Goal: Transaction & Acquisition: Purchase product/service

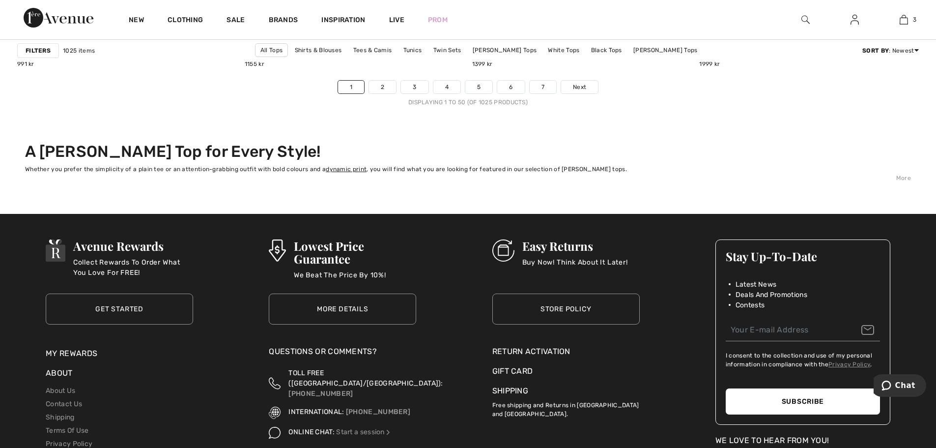
scroll to position [5847, 0]
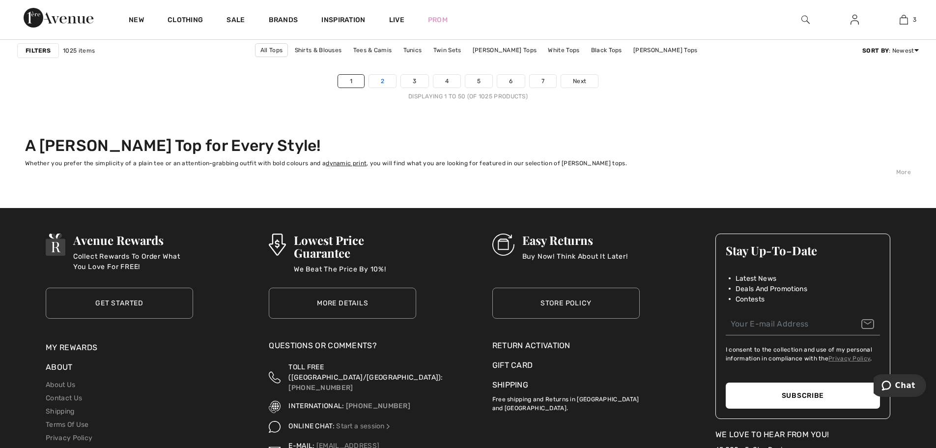
click at [388, 85] on link "2" at bounding box center [382, 81] width 27 height 13
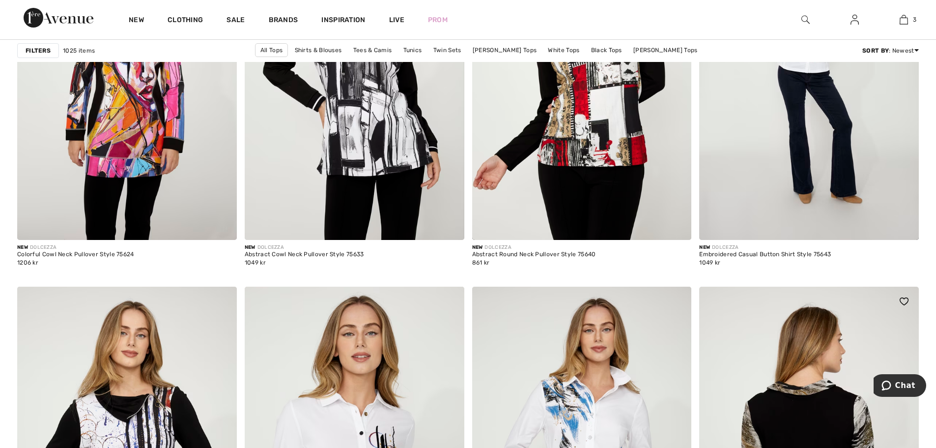
scroll to position [2113, 0]
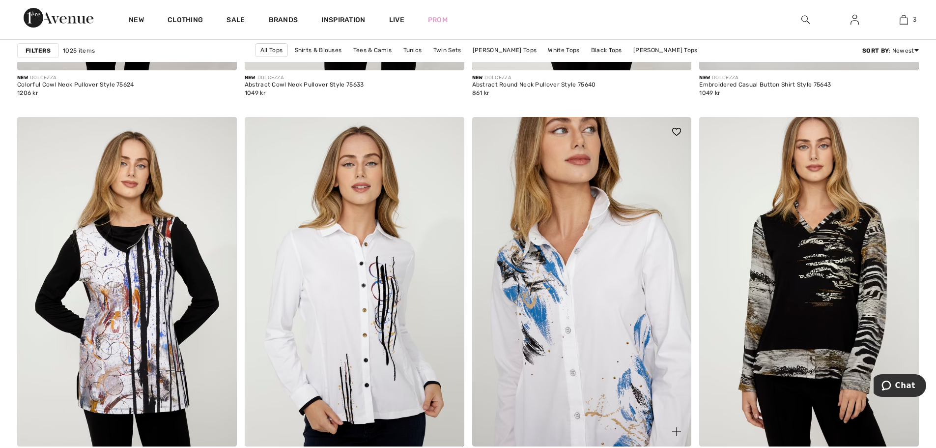
click at [571, 270] on img at bounding box center [582, 281] width 220 height 329
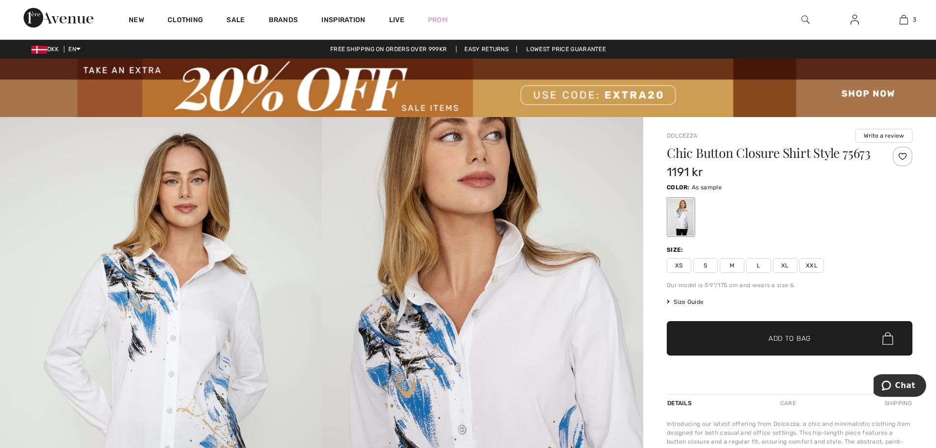
click at [687, 306] on span "Size Guide" at bounding box center [685, 301] width 37 height 9
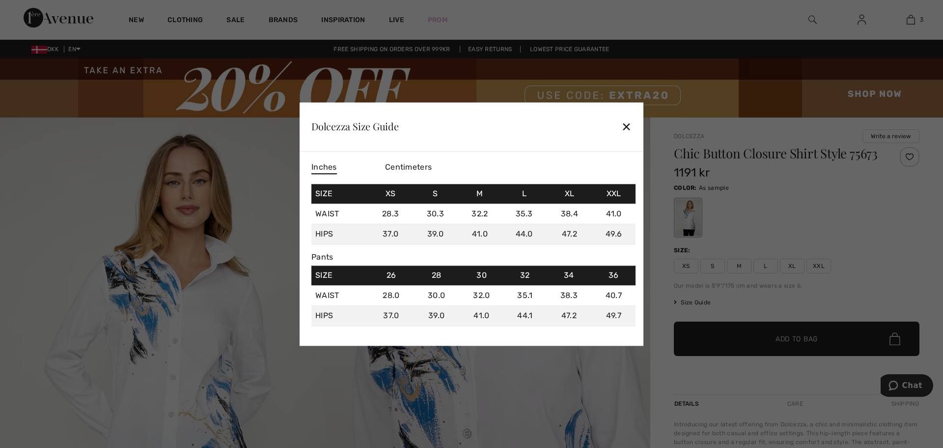
drag, startPoint x: 436, startPoint y: 164, endPoint x: 430, endPoint y: 165, distance: 6.6
click at [435, 164] on div "Centimeters" at bounding box center [422, 167] width 74 height 17
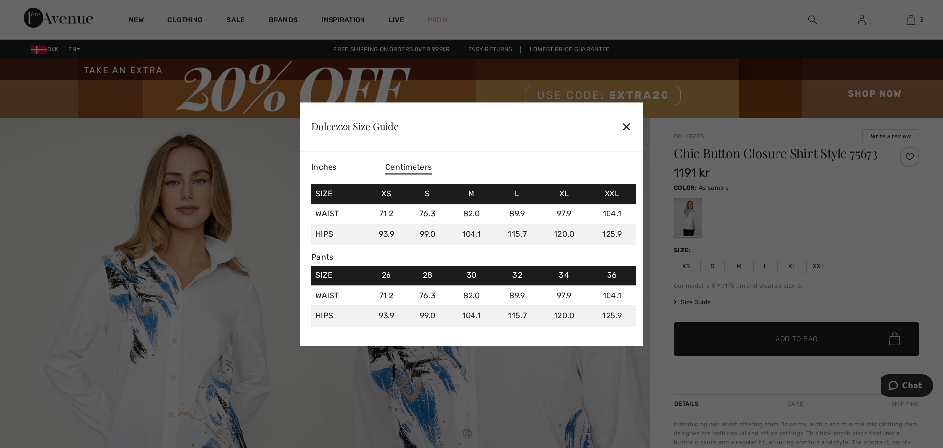
click at [426, 166] on span "Centimeters" at bounding box center [408, 167] width 47 height 13
click at [621, 124] on div "Dolcezza Size Guide ✕" at bounding box center [472, 126] width 344 height 49
click at [630, 126] on div "✕" at bounding box center [627, 126] width 10 height 21
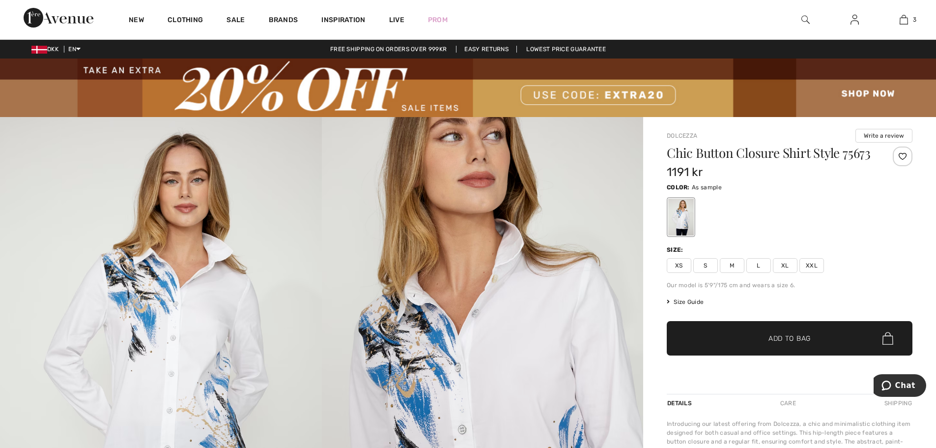
click at [818, 273] on span "XXL" at bounding box center [811, 265] width 25 height 15
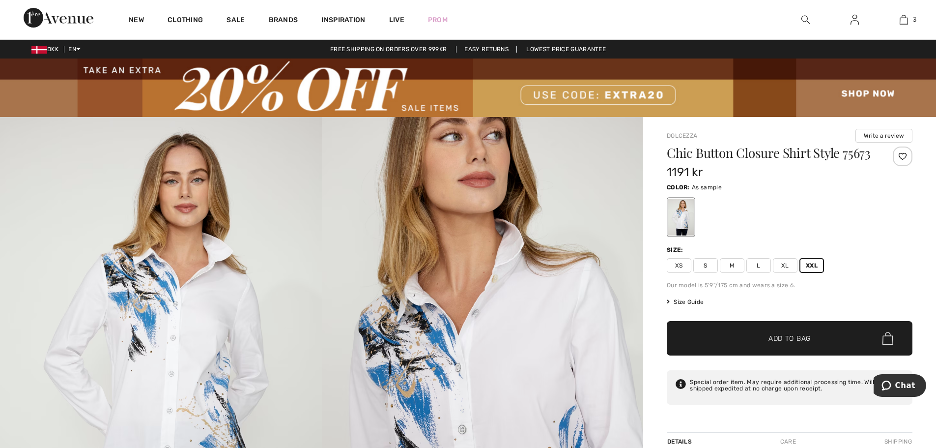
click at [794, 343] on span "Add to Bag" at bounding box center [789, 338] width 42 height 10
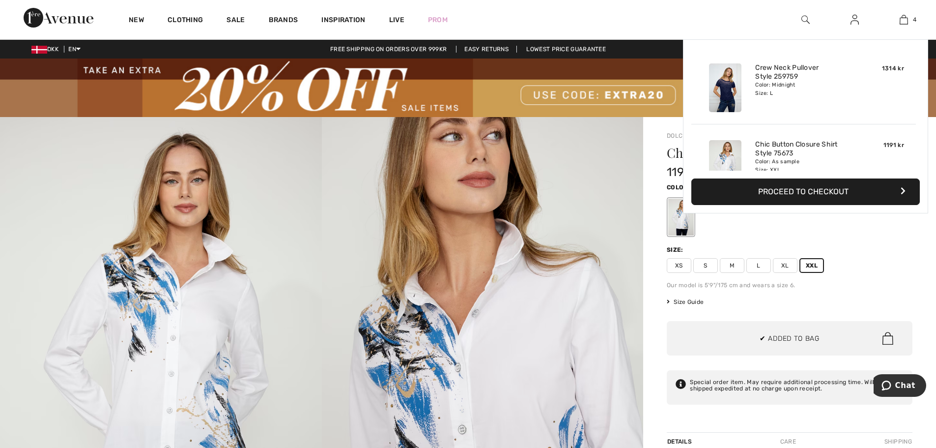
scroll to position [184, 0]
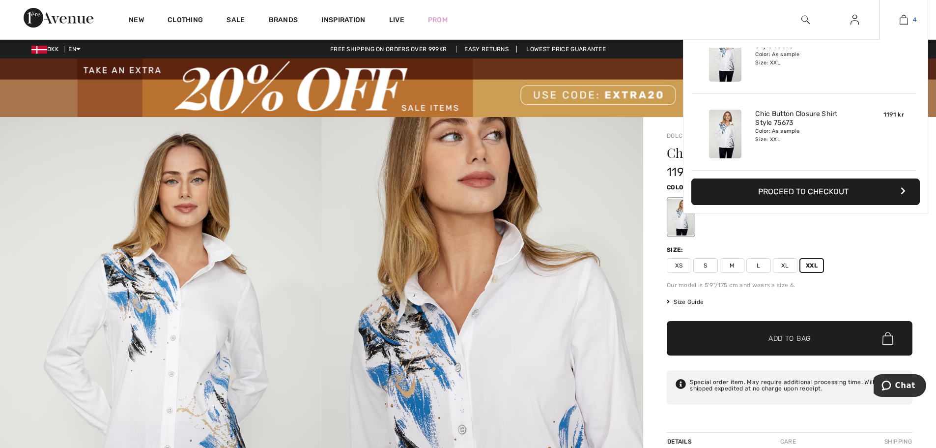
click at [912, 19] on link "4" at bounding box center [903, 20] width 48 height 12
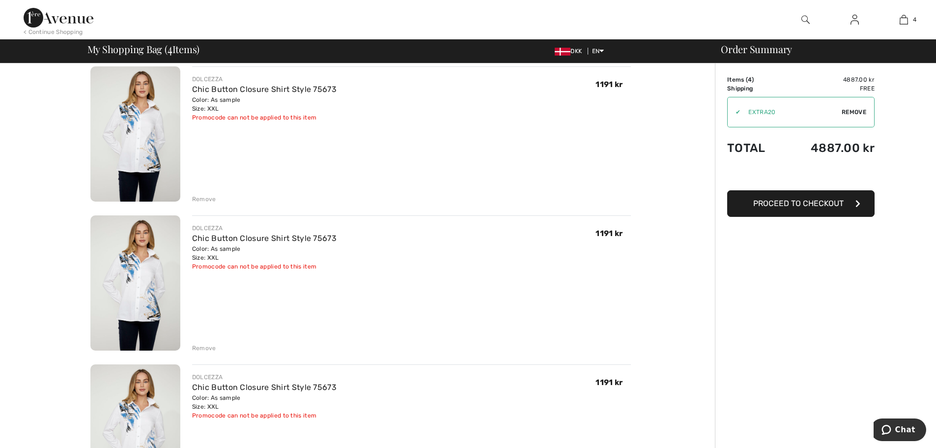
scroll to position [246, 0]
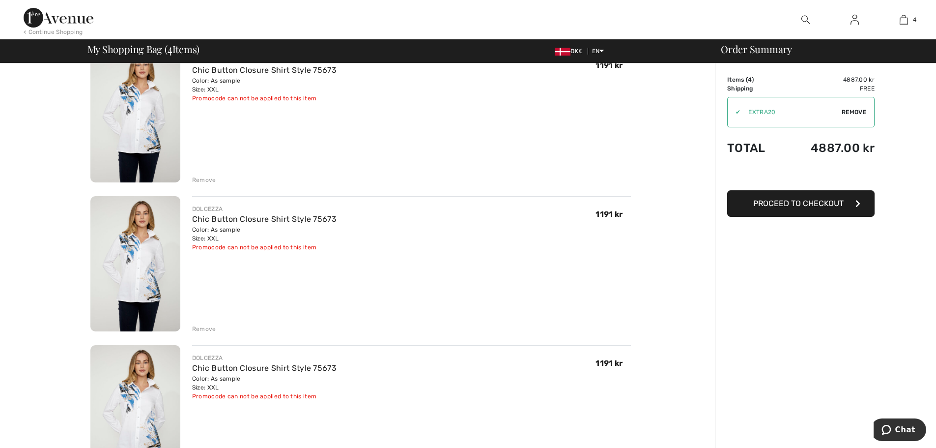
click at [206, 178] on div "Remove" at bounding box center [204, 179] width 24 height 9
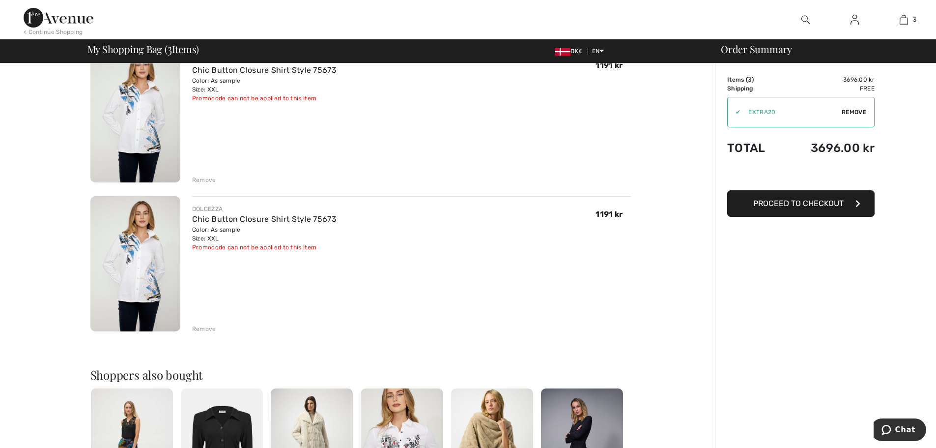
scroll to position [233, 0]
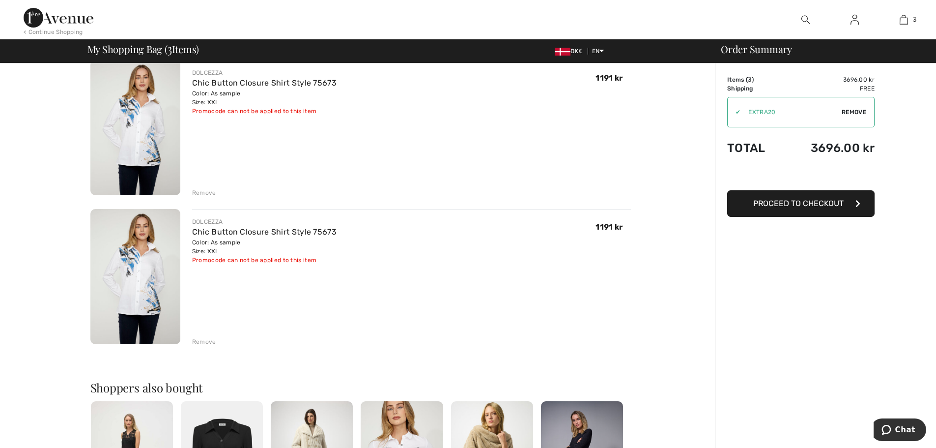
click at [203, 192] on div "Remove" at bounding box center [204, 192] width 24 height 9
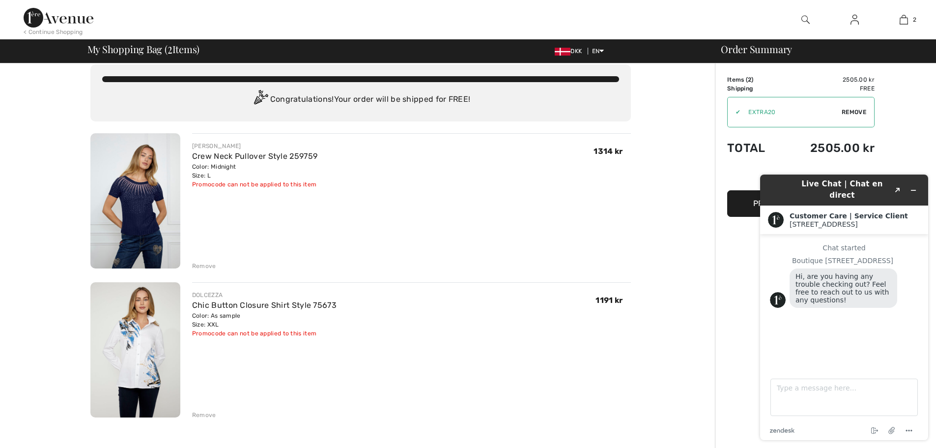
scroll to position [0, 0]
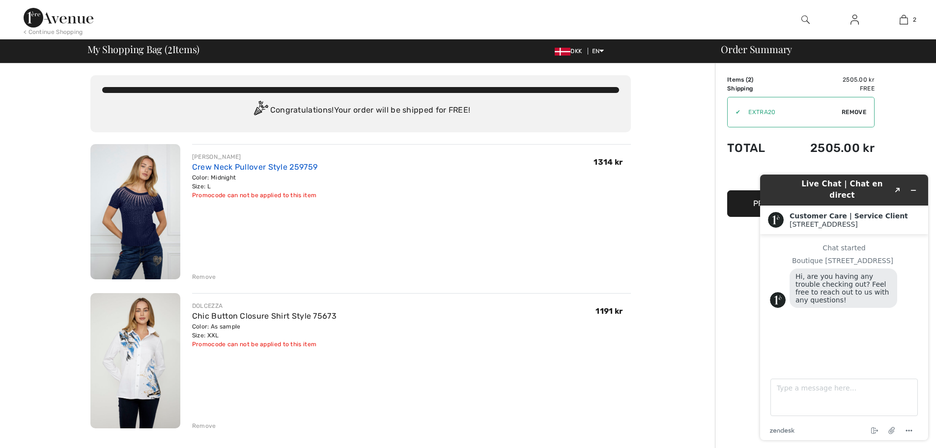
click at [255, 165] on link "Crew Neck Pullover Style 259759" at bounding box center [254, 166] width 125 height 9
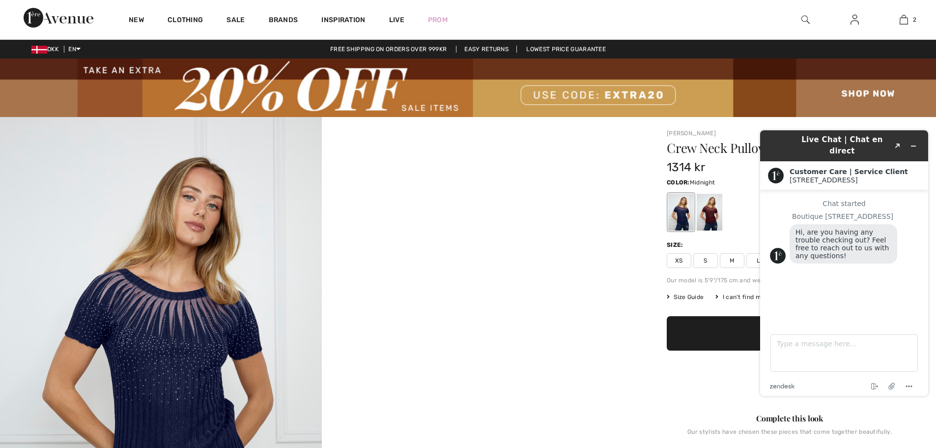
click at [694, 296] on span "Size Guide" at bounding box center [685, 296] width 37 height 9
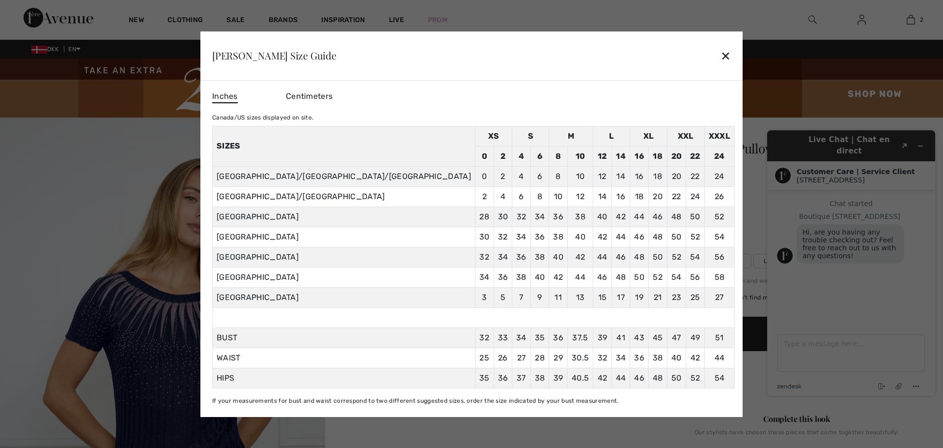
click at [333, 93] on span "Centimeters" at bounding box center [309, 95] width 47 height 9
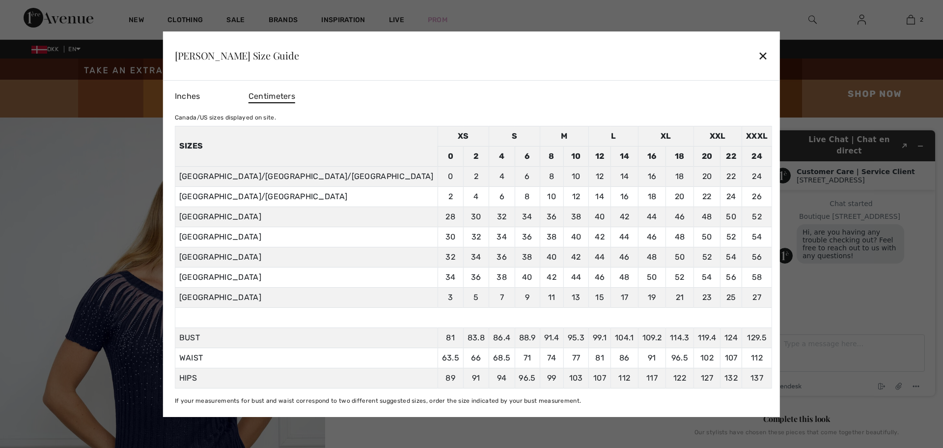
click at [758, 54] on div "✕" at bounding box center [763, 55] width 10 height 21
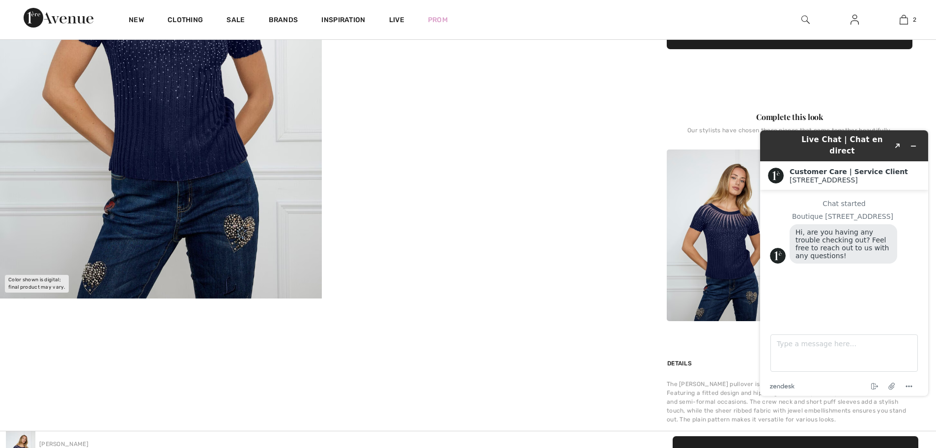
scroll to position [147, 0]
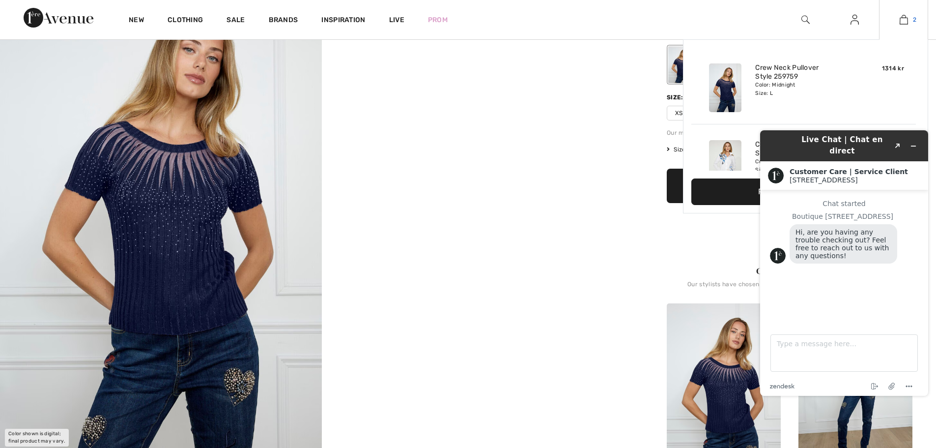
click at [904, 19] on img at bounding box center [904, 20] width 8 height 12
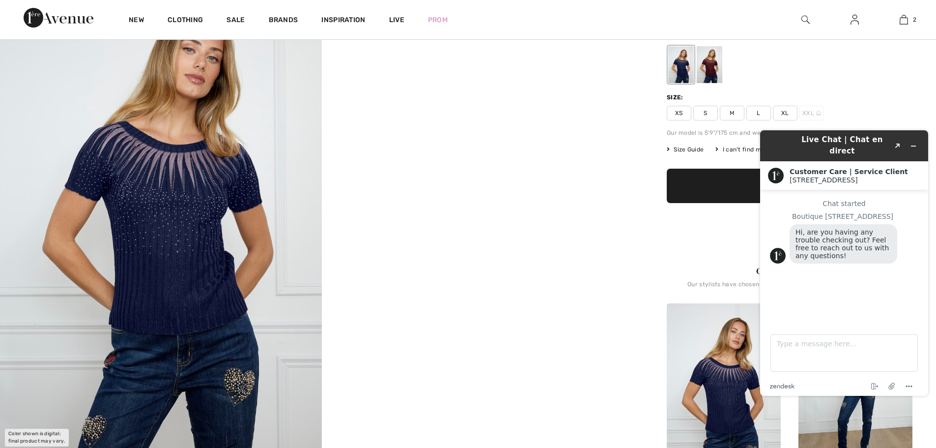
click at [834, 296] on div "Chat started Boutique 1ère Avenue Hi, are you having any trouble checking out? …" at bounding box center [844, 253] width 148 height 108
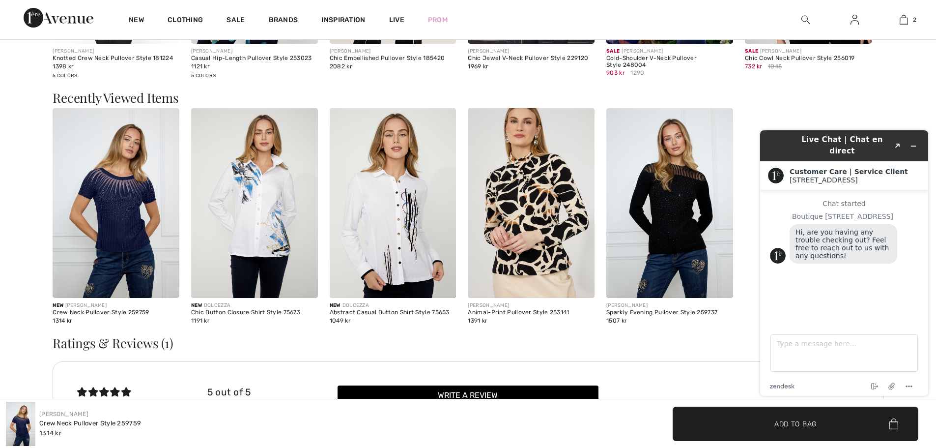
scroll to position [1327, 0]
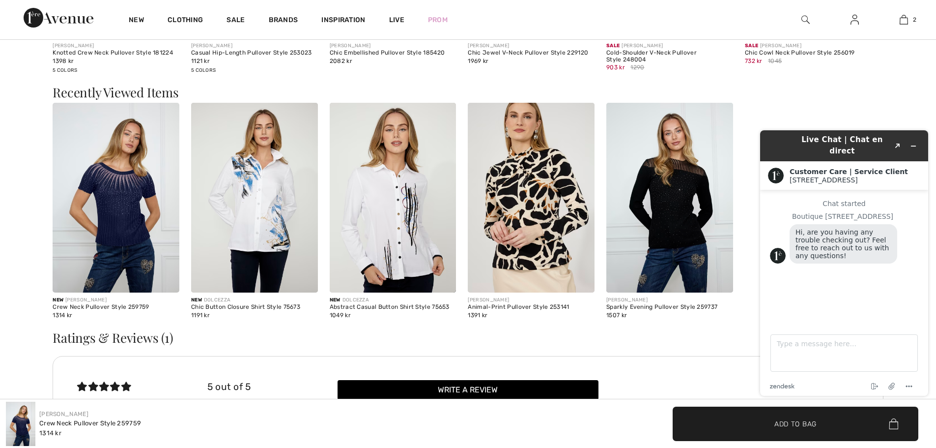
click at [276, 221] on img at bounding box center [254, 198] width 127 height 190
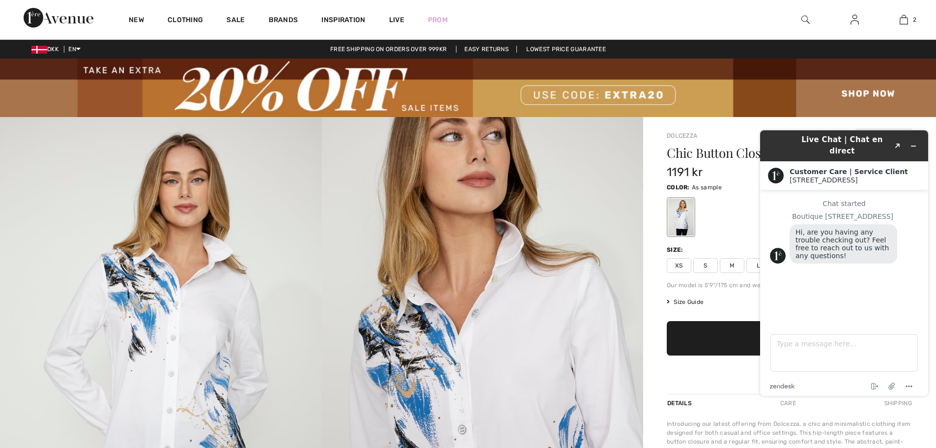
click at [913, 106] on img at bounding box center [468, 87] width 936 height 58
drag, startPoint x: 770, startPoint y: 137, endPoint x: 1494, endPoint y: 285, distance: 738.2
click at [770, 137] on div "Live Chat | Chat en direct Created with Sketch." at bounding box center [844, 145] width 154 height 23
click at [696, 306] on span "Size Guide" at bounding box center [685, 301] width 37 height 9
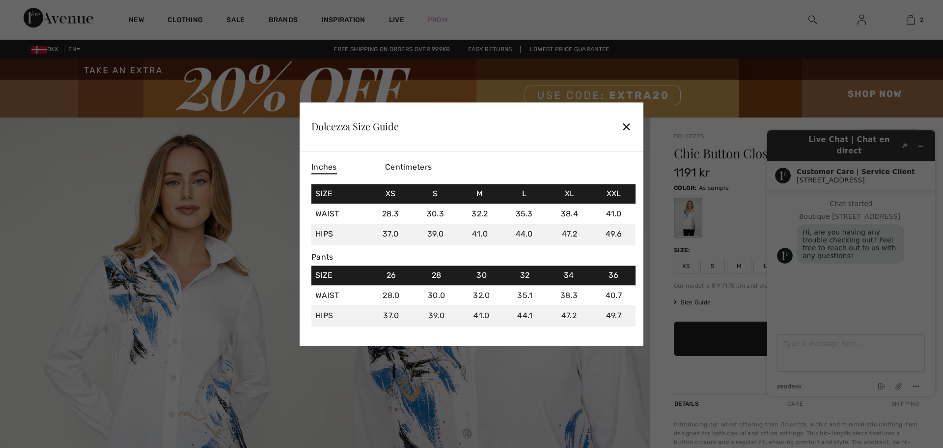
click at [407, 170] on span "Centimeters" at bounding box center [408, 166] width 47 height 9
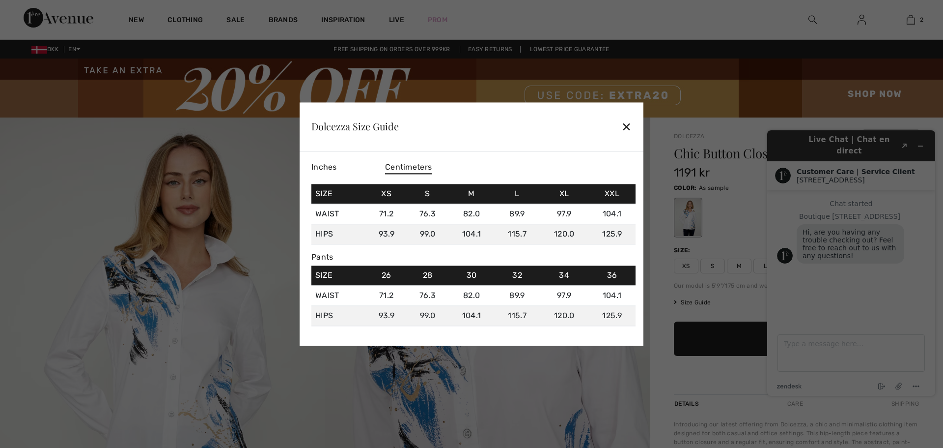
click at [788, 285] on div at bounding box center [471, 224] width 943 height 448
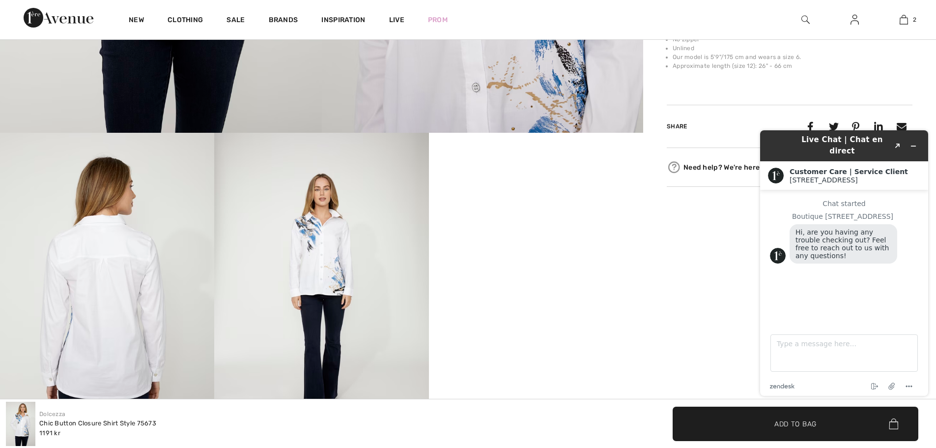
scroll to position [540, 0]
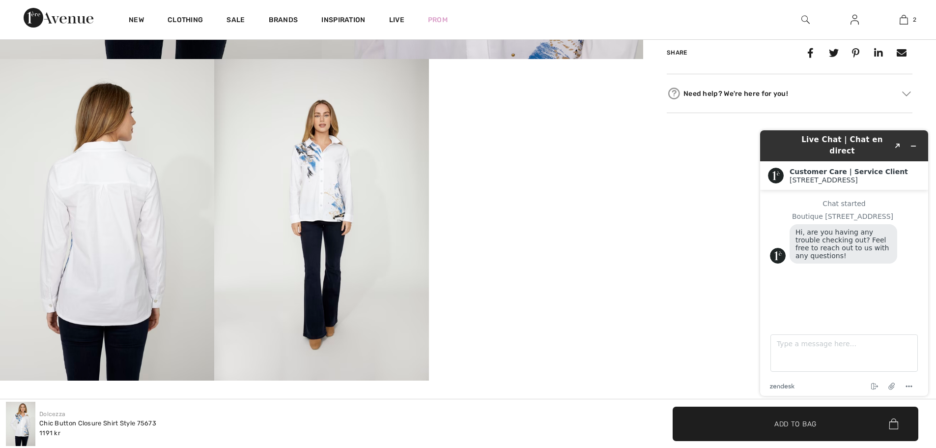
click at [672, 213] on div "Dolcezza Write a review Chic Button Closure Shirt Style 75673 1191 kr Color: As…" at bounding box center [789, 144] width 293 height 1137
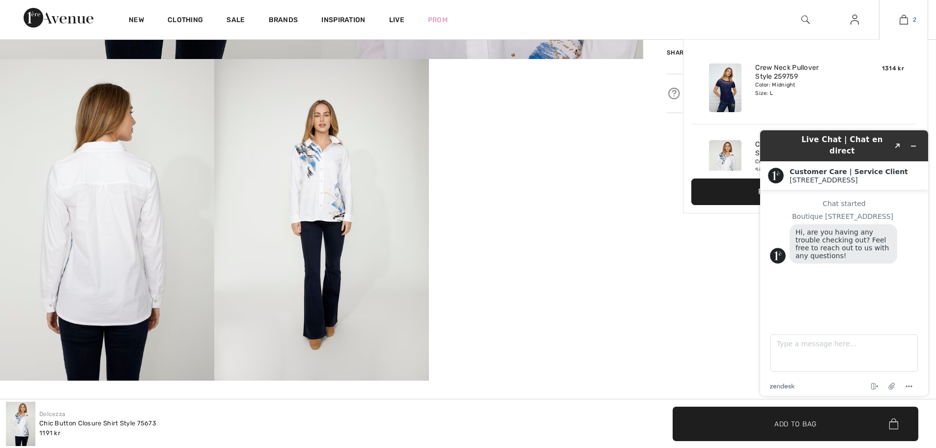
click at [904, 23] on img at bounding box center [904, 20] width 8 height 12
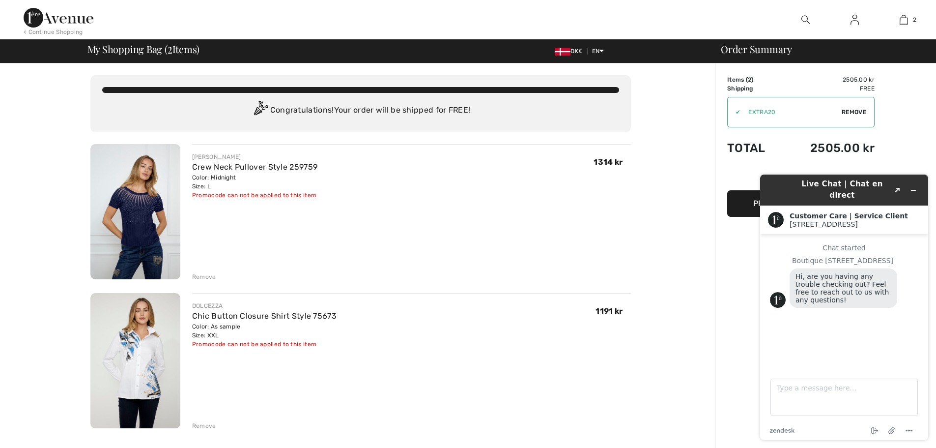
click at [745, 248] on div "Order Summary Details Items ( 2 ) 2505.00 kr Promo code 0.00 kr Shipping Free T…" at bounding box center [825, 451] width 221 height 777
click at [914, 108] on div "Order Summary Details Items ( 2 ) 2505.00 kr Promo code 0.00 kr Shipping Free T…" at bounding box center [825, 451] width 221 height 777
click at [707, 290] on div "You are only 0.00 kr away from FREE SHIPPING! Continue Shopping > Congratulatio…" at bounding box center [360, 451] width 709 height 777
click at [911, 187] on icon "Minimize widget" at bounding box center [913, 190] width 7 height 7
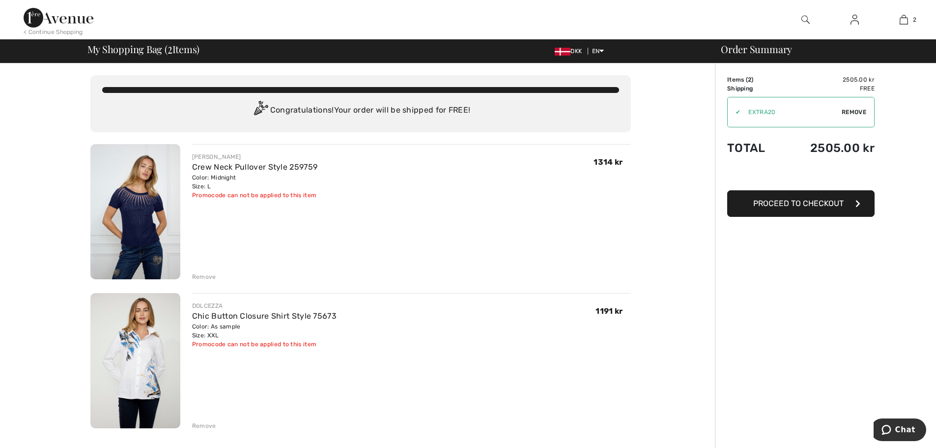
click at [794, 204] on span "Proceed to Checkout" at bounding box center [798, 203] width 90 height 9
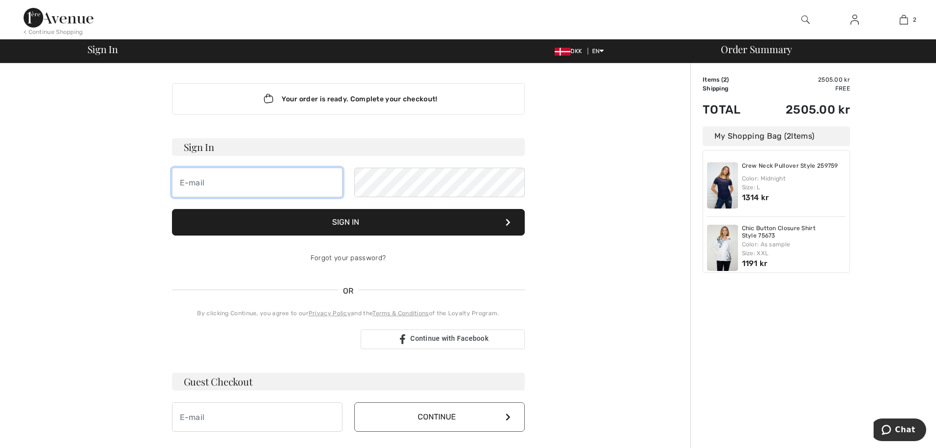
click at [241, 180] on input "email" at bounding box center [257, 182] width 170 height 29
type input "b"
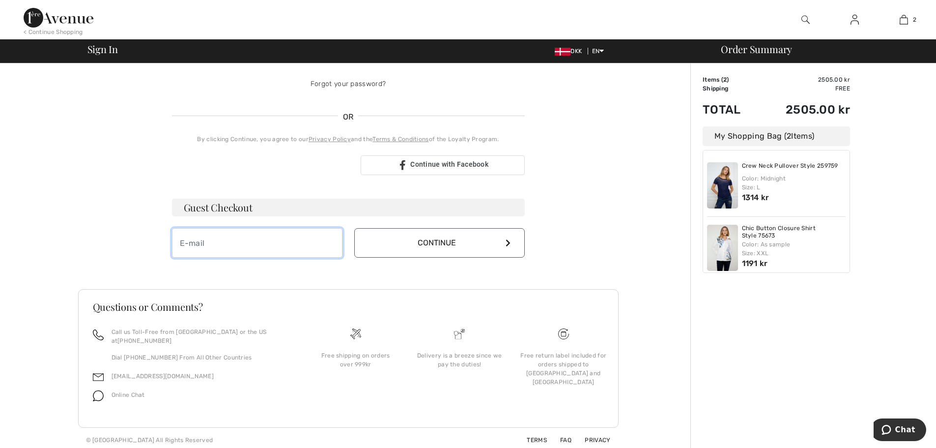
click at [197, 252] on input "email" at bounding box center [257, 242] width 170 height 29
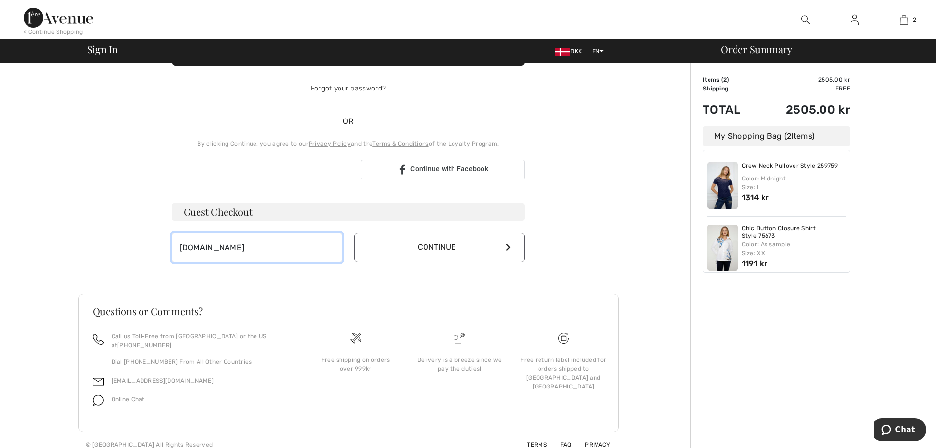
click at [197, 246] on input "[DOMAIN_NAME]" at bounding box center [257, 246] width 170 height 29
type input "[EMAIL_ADDRESS][DOMAIN_NAME]"
click at [503, 242] on button "Continue" at bounding box center [439, 246] width 170 height 29
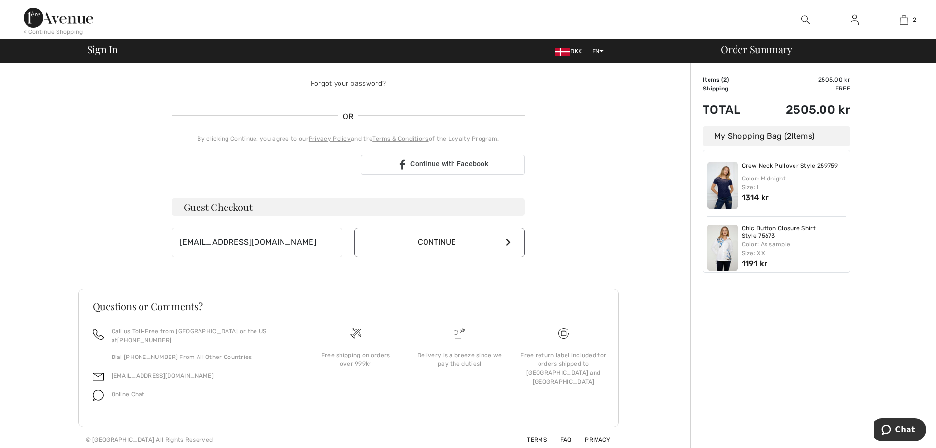
scroll to position [170, 0]
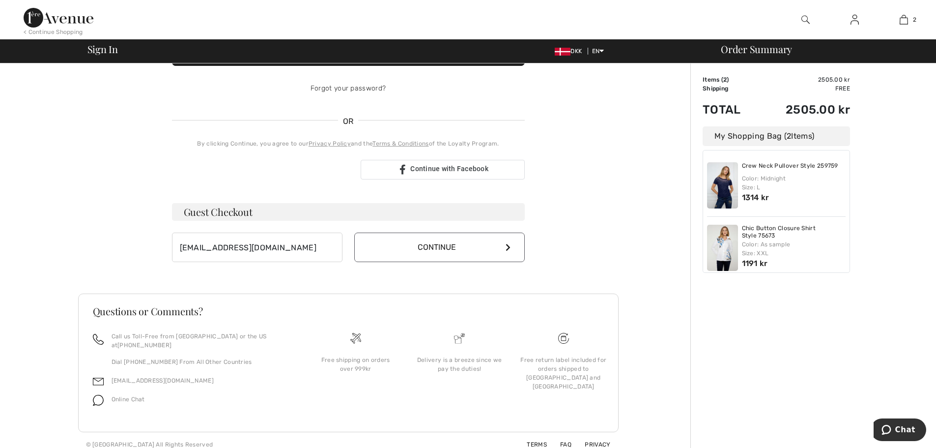
click at [446, 247] on button "Continue" at bounding box center [439, 246] width 170 height 29
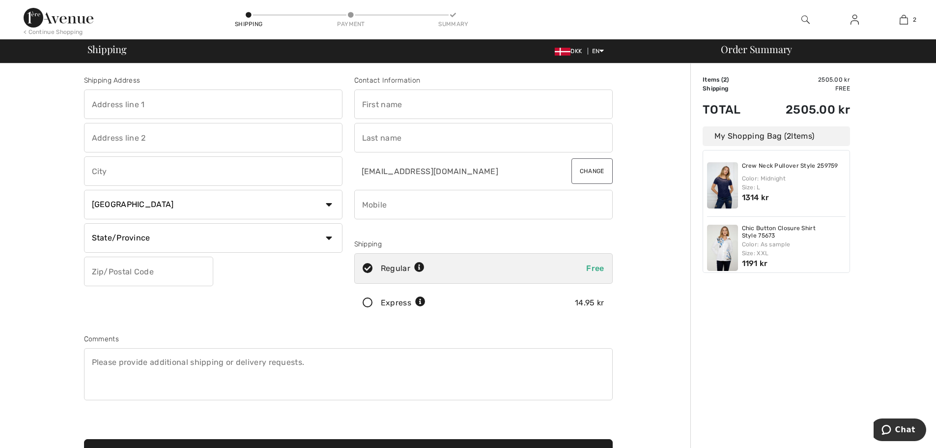
click at [150, 101] on input "text" at bounding box center [213, 103] width 258 height 29
type input "Asminderødhave 31"
click at [373, 105] on input "text" at bounding box center [483, 103] width 258 height 29
type input "Birgitte"
click at [389, 138] on input "text" at bounding box center [483, 137] width 258 height 29
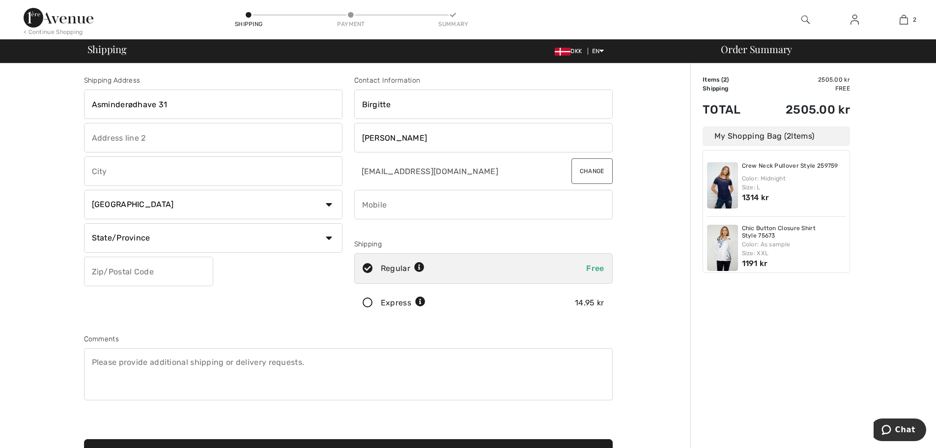
type input "Christensen"
click at [117, 170] on input "text" at bounding box center [213, 170] width 258 height 29
type input "Fredensborg"
drag, startPoint x: 339, startPoint y: 203, endPoint x: 334, endPoint y: 204, distance: 4.9
click at [335, 204] on select "Country Canada United States Afghanistan Aland Islands Albania Algeria American…" at bounding box center [213, 204] width 258 height 29
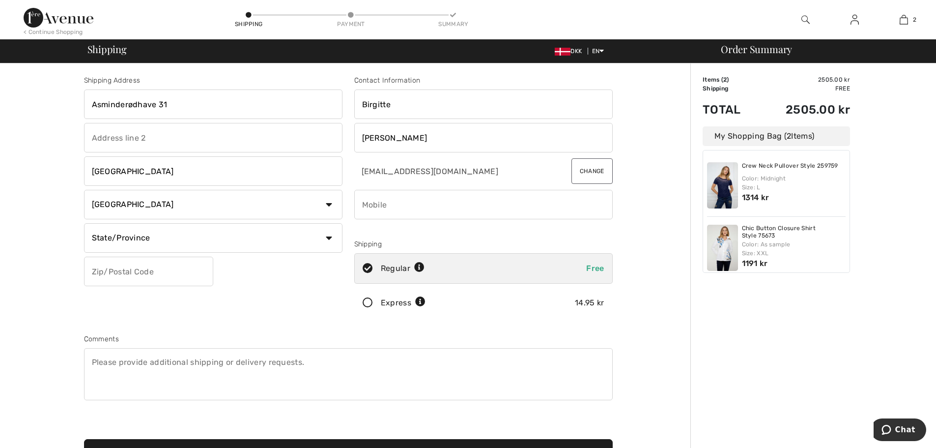
select select "DK"
click at [84, 190] on select "Country Canada United States Afghanistan Aland Islands Albania Algeria American…" at bounding box center [213, 204] width 258 height 29
click at [116, 236] on input "text" at bounding box center [213, 237] width 258 height 29
type input "Fredensborg"
click at [407, 205] on input "phone" at bounding box center [483, 204] width 258 height 29
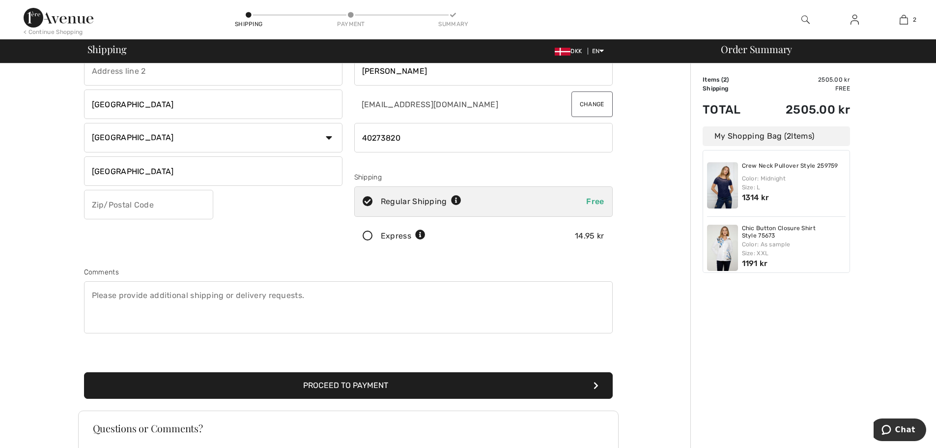
scroll to position [184, 0]
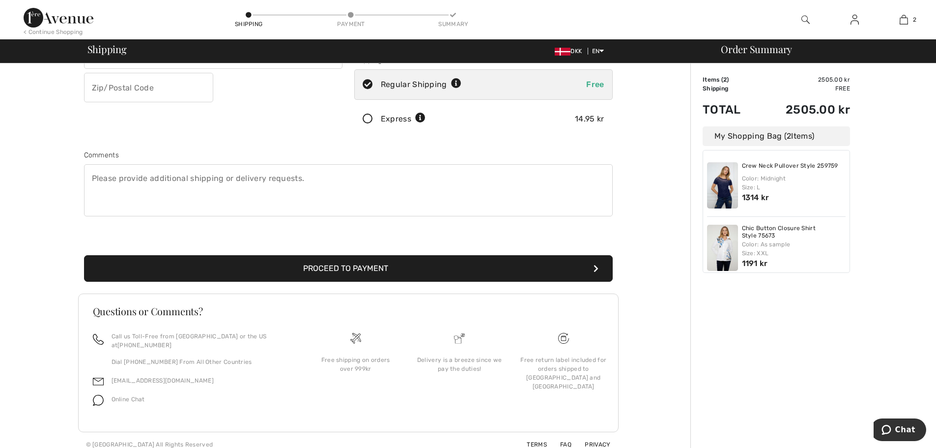
type input "40273820"
click at [370, 274] on button "Proceed to Payment" at bounding box center [348, 268] width 529 height 27
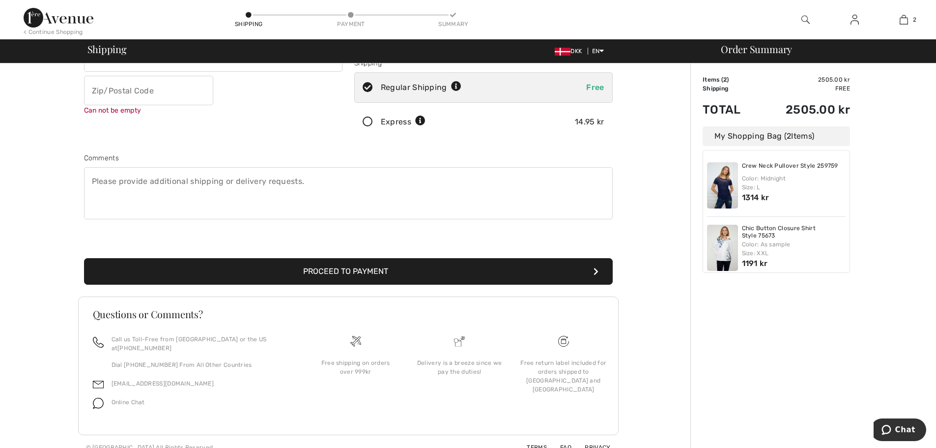
scroll to position [178, 0]
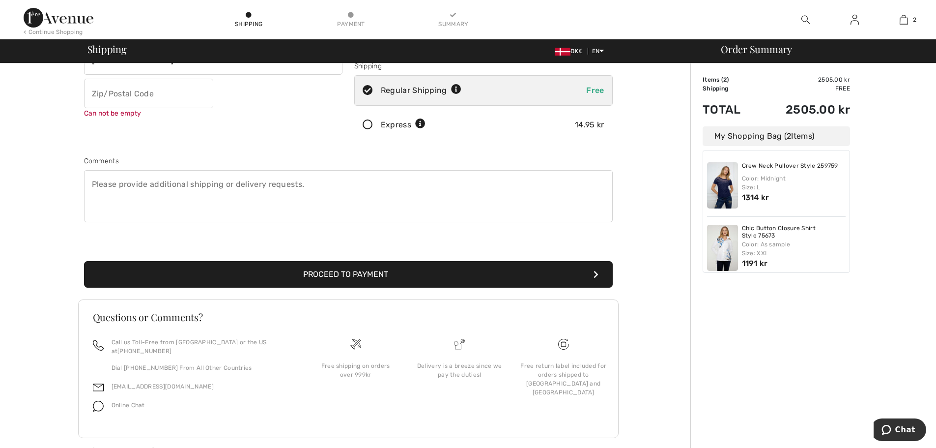
click at [133, 91] on input "text" at bounding box center [148, 93] width 129 height 29
type input "3480"
click at [341, 275] on button "Proceed to Payment" at bounding box center [348, 274] width 529 height 27
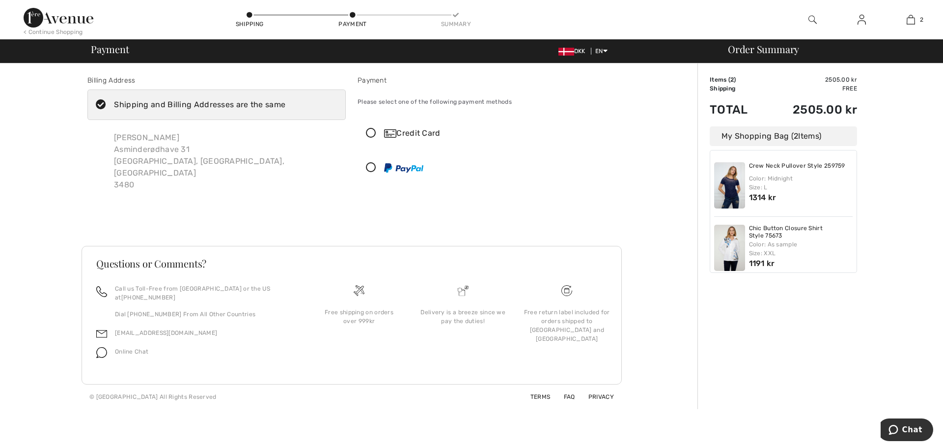
click at [373, 135] on icon at bounding box center [371, 133] width 26 height 10
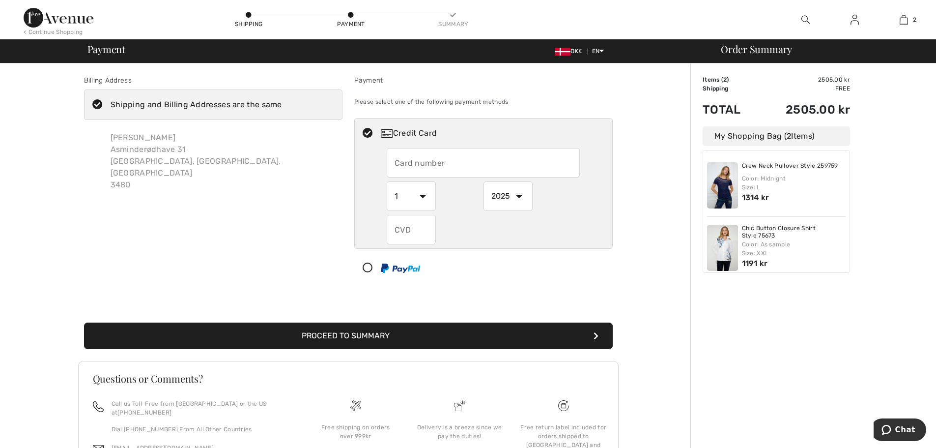
click at [429, 161] on input "text" at bounding box center [483, 162] width 193 height 29
type input "4571344528208724"
click at [425, 198] on select "1 2 3 4 5 6 7 8 9 10 11 12" at bounding box center [411, 195] width 49 height 29
select select "7"
click at [387, 181] on select "1 2 3 4 5 6 7 8 9 10 11 12" at bounding box center [411, 195] width 49 height 29
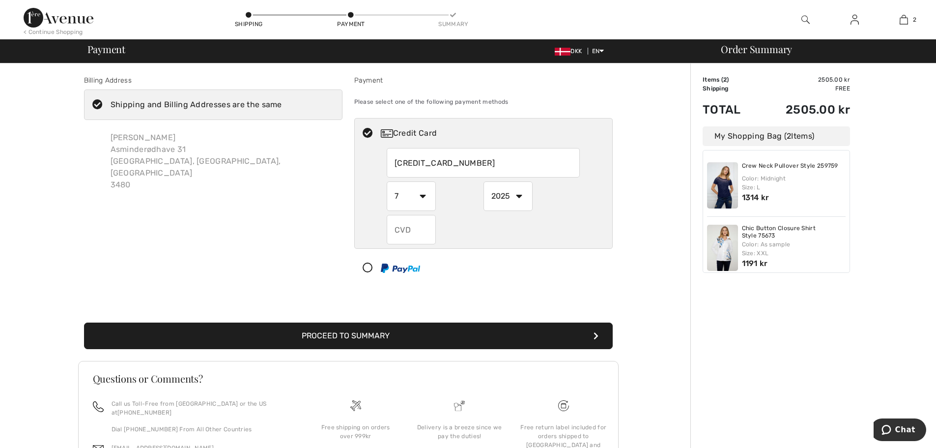
click at [518, 198] on select "2025 2026 2027 2028 2029 2030 2031 2032 2033 2034 2035" at bounding box center [507, 195] width 49 height 29
select select "2026"
click at [483, 181] on select "2025 2026 2027 2028 2029 2030 2031 2032 2033 2034 2035" at bounding box center [507, 195] width 49 height 29
click at [418, 232] on input "text" at bounding box center [411, 229] width 49 height 29
type input "547"
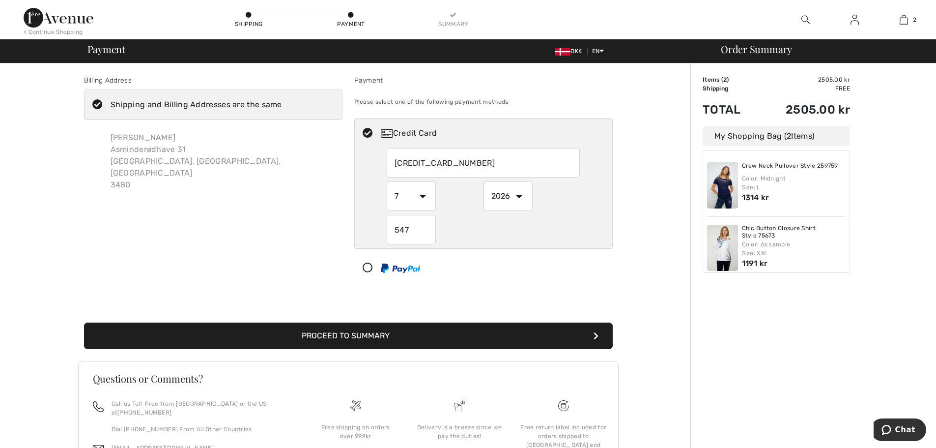
click at [391, 337] on button "Proceed to Summary" at bounding box center [348, 335] width 529 height 27
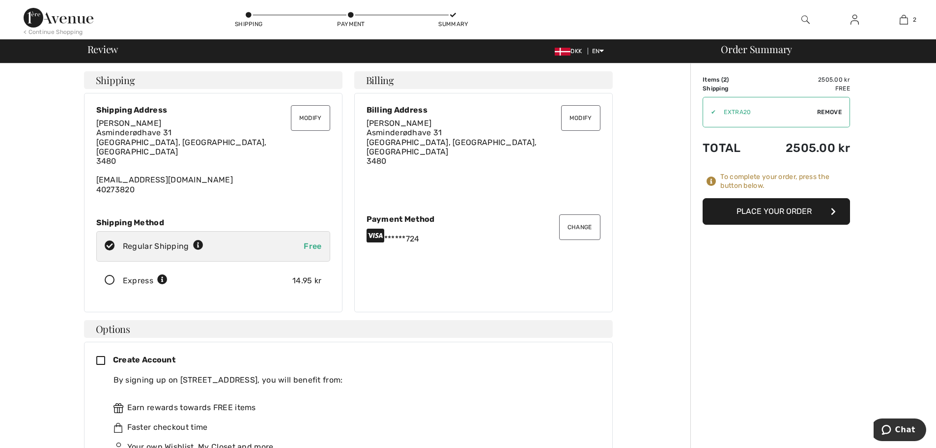
click at [778, 210] on button "Place Your Order" at bounding box center [776, 211] width 147 height 27
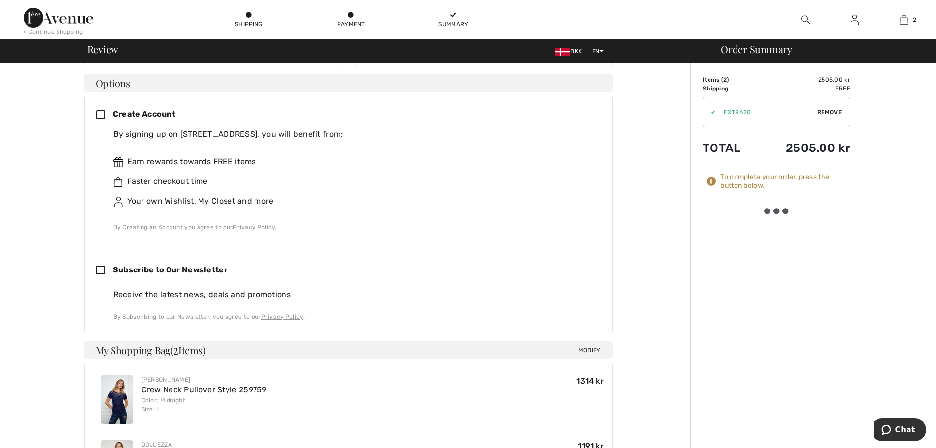
scroll to position [491, 0]
